Goal: Information Seeking & Learning: Learn about a topic

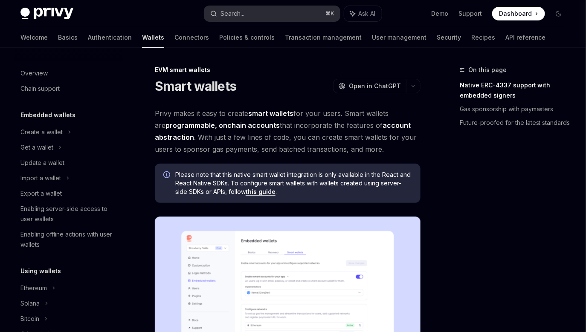
scroll to position [175, 0]
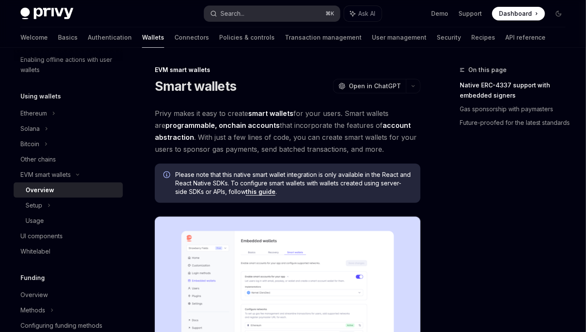
drag, startPoint x: 0, startPoint y: 0, endPoint x: 246, endPoint y: 11, distance: 246.2
click at [246, 11] on button "Search... ⌘ K" at bounding box center [271, 13] width 135 height 15
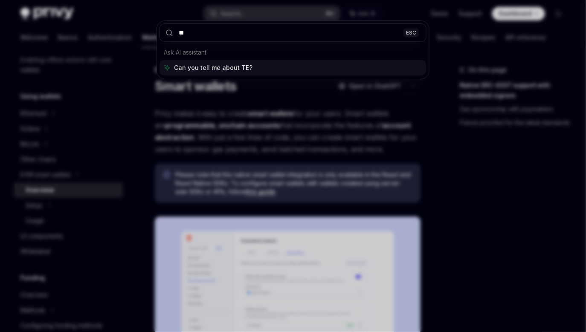
type input "***"
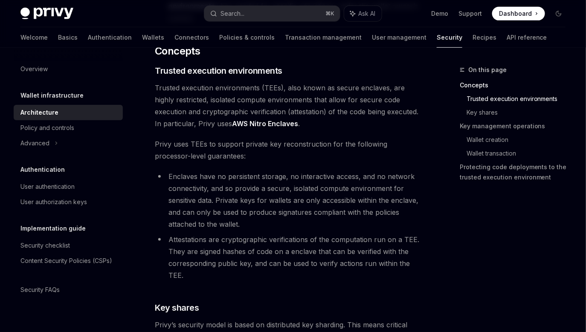
click at [60, 97] on h5 "Wallet infrastructure" at bounding box center [51, 95] width 63 height 10
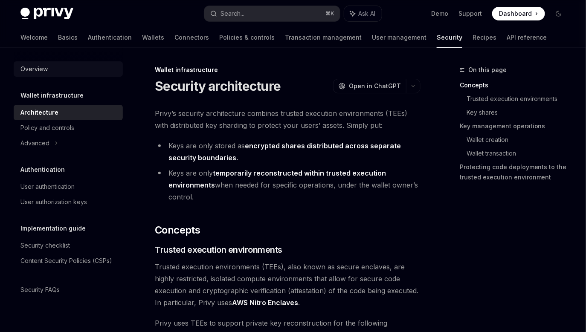
click at [41, 71] on div "Overview" at bounding box center [33, 69] width 27 height 10
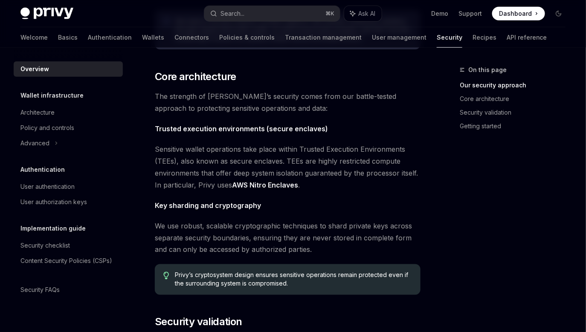
scroll to position [299, 0]
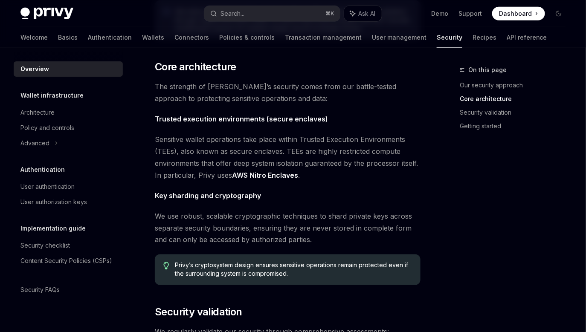
click at [399, 153] on span "Sensitive wallet operations take place within Trusted Execution Environments (T…" at bounding box center [288, 157] width 266 height 48
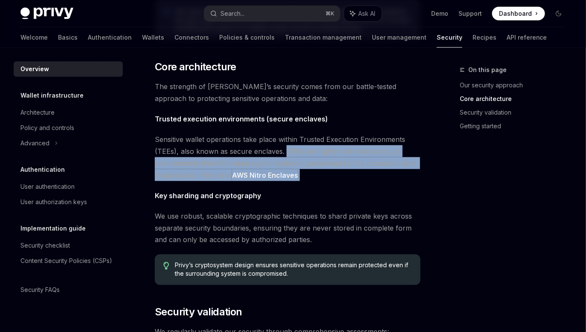
drag, startPoint x: 285, startPoint y: 149, endPoint x: 363, endPoint y: 179, distance: 83.7
click at [363, 179] on span "Sensitive wallet operations take place within Trusted Execution Environments (T…" at bounding box center [288, 157] width 266 height 48
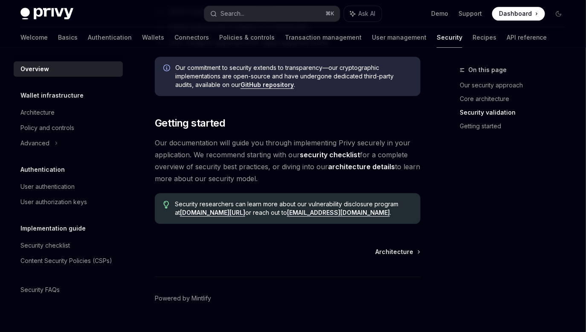
scroll to position [665, 0]
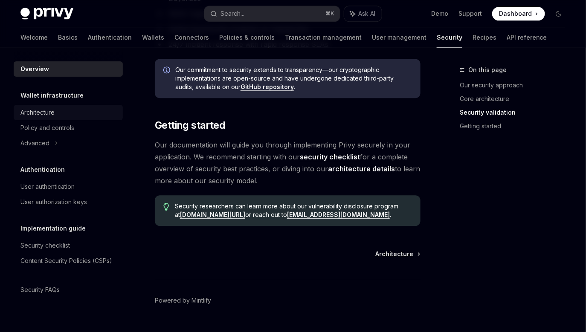
click at [40, 113] on div "Architecture" at bounding box center [37, 112] width 34 height 10
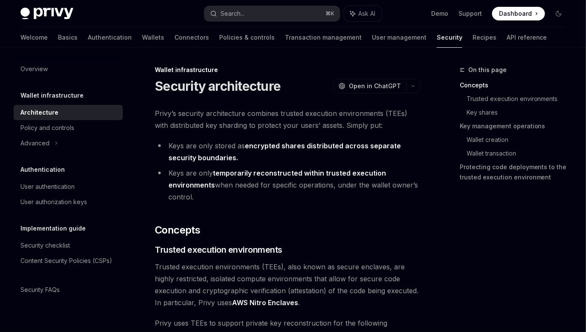
drag, startPoint x: 155, startPoint y: 112, endPoint x: 234, endPoint y: 200, distance: 118.3
copy div "[PERSON_NAME]’s security architecture combines trusted execution environments (…"
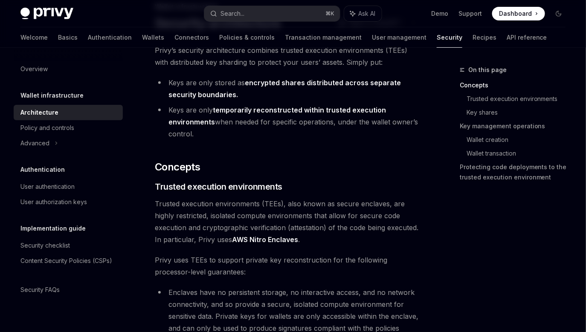
scroll to position [65, 0]
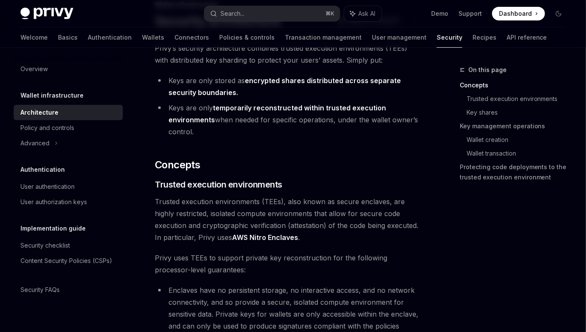
click at [350, 210] on span "Trusted execution environments (TEEs), also known as secure enclaves, are highl…" at bounding box center [288, 220] width 266 height 48
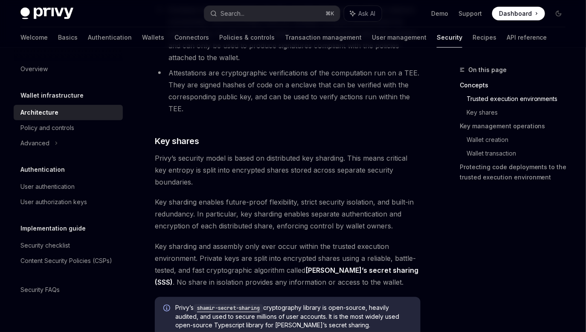
scroll to position [352, 0]
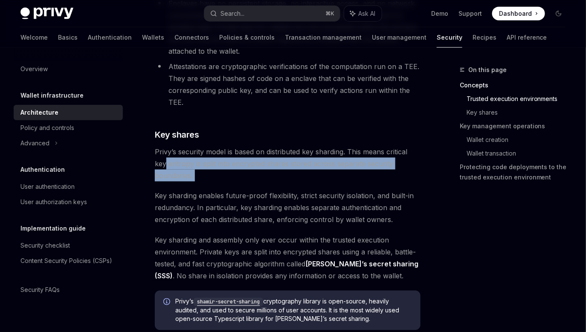
drag, startPoint x: 166, startPoint y: 166, endPoint x: 220, endPoint y: 185, distance: 56.9
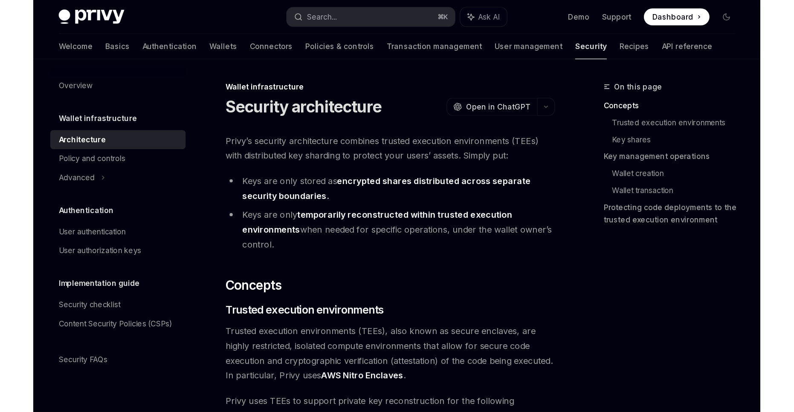
scroll to position [0, 0]
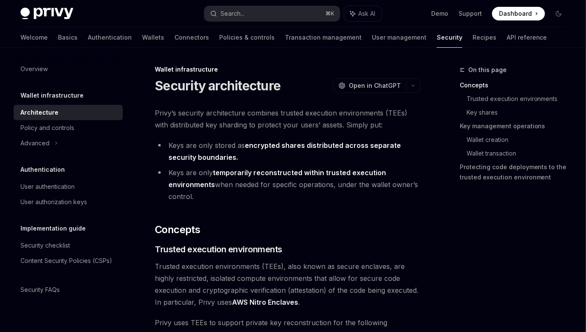
type textarea "*"
